Goal: Find specific page/section: Find specific page/section

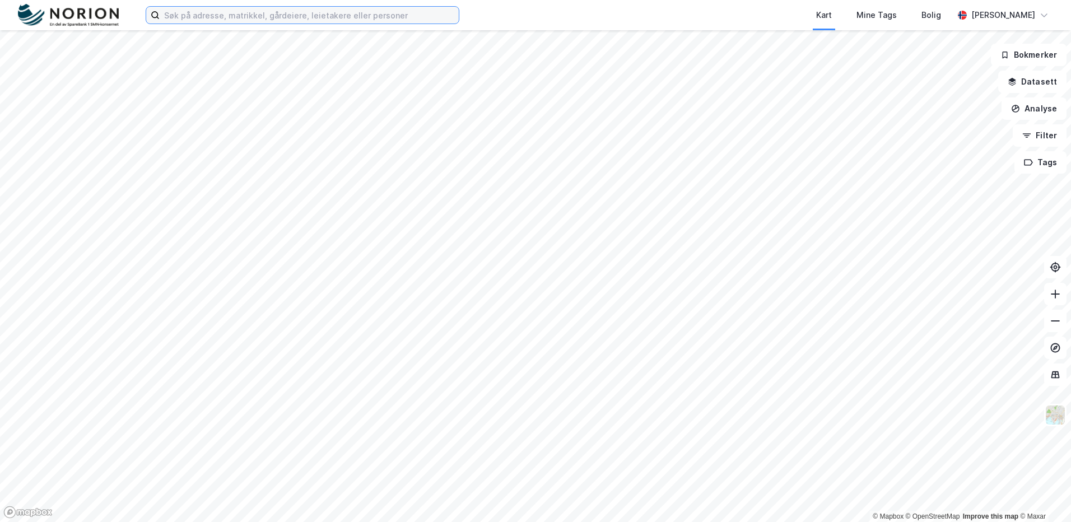
click at [219, 8] on input at bounding box center [309, 15] width 299 height 17
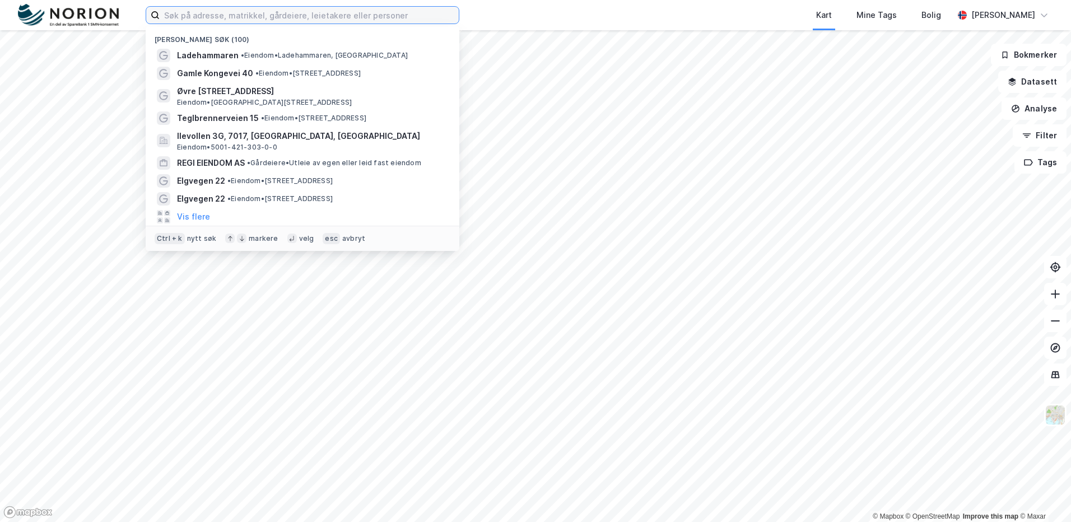
paste input "[STREET_ADDRESS]"
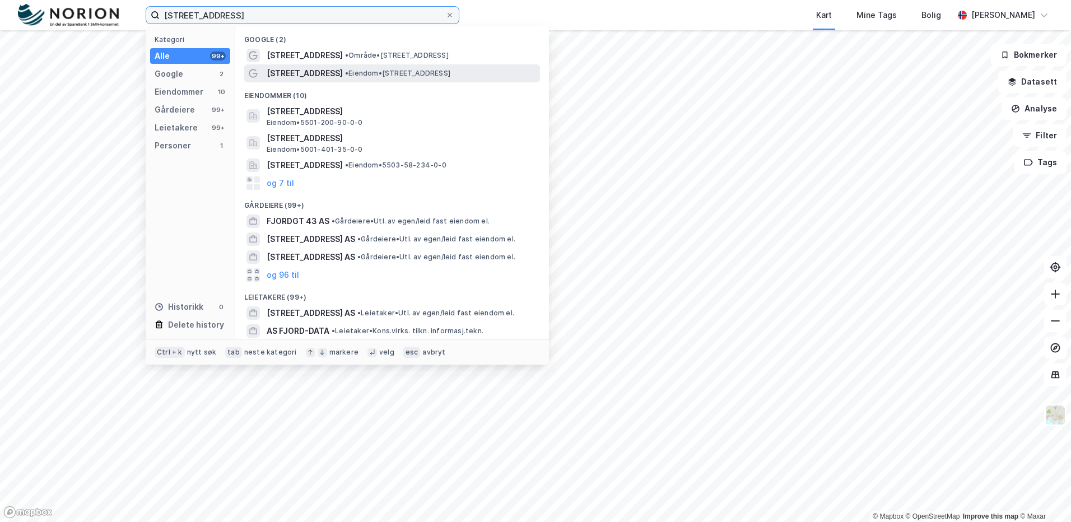
type input "[STREET_ADDRESS]"
click at [345, 72] on span "• Eiendom • [STREET_ADDRESS]" at bounding box center [397, 73] width 105 height 9
